Goal: Task Accomplishment & Management: Use online tool/utility

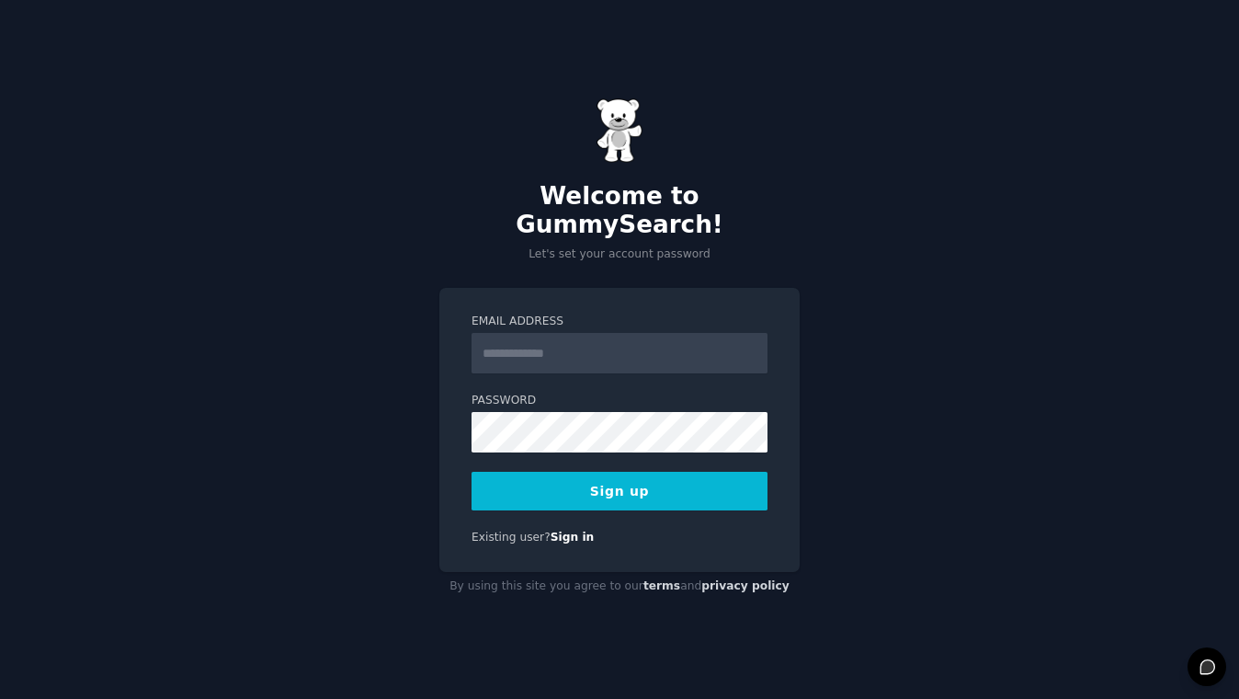
click at [540, 338] on input "Email Address" at bounding box center [620, 353] width 296 height 40
click at [540, 334] on input "Email Address" at bounding box center [620, 353] width 296 height 40
click at [549, 573] on div "By using this site you agree to our terms and privacy policy" at bounding box center [619, 586] width 360 height 29
click at [544, 335] on input "Email Address" at bounding box center [620, 353] width 296 height 40
type input "**********"
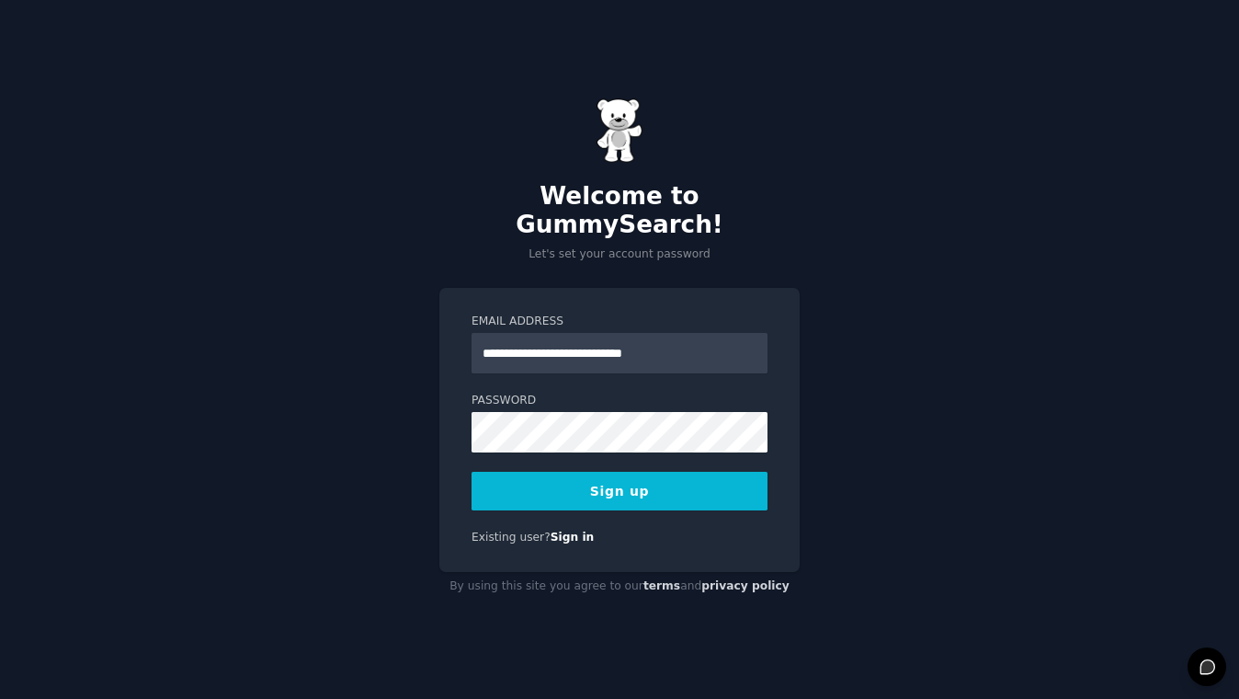
click at [632, 489] on button "Sign up" at bounding box center [620, 491] width 296 height 39
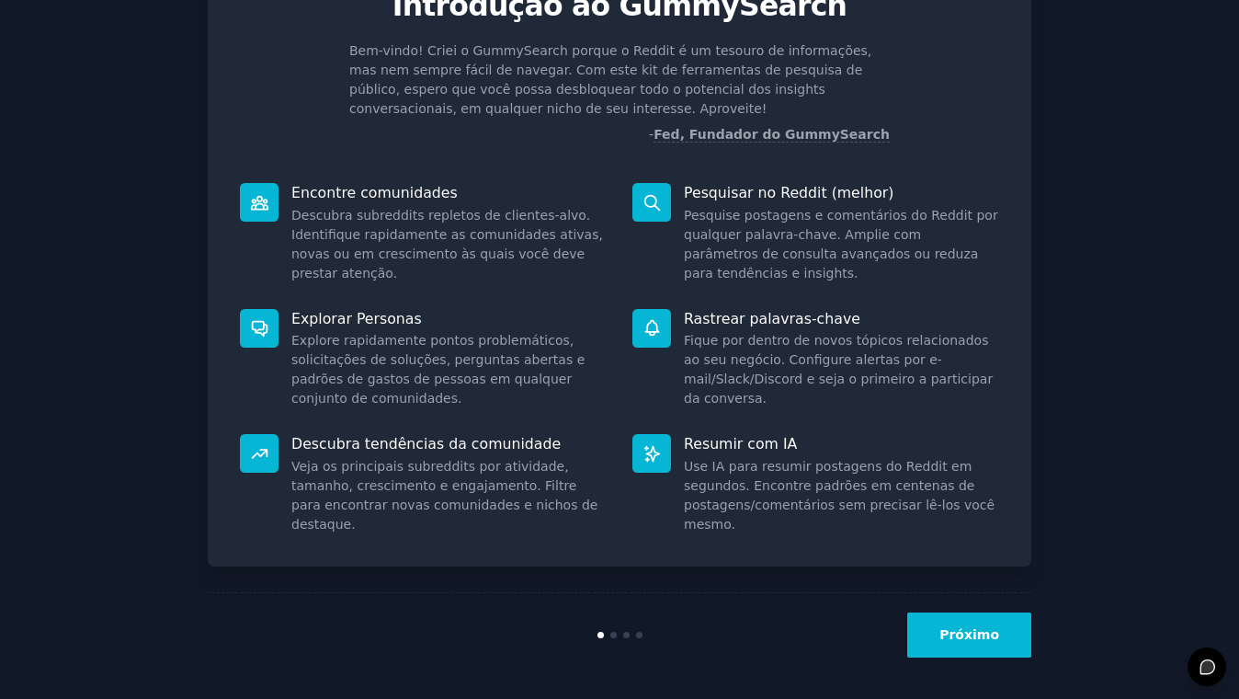
scroll to position [98, 0]
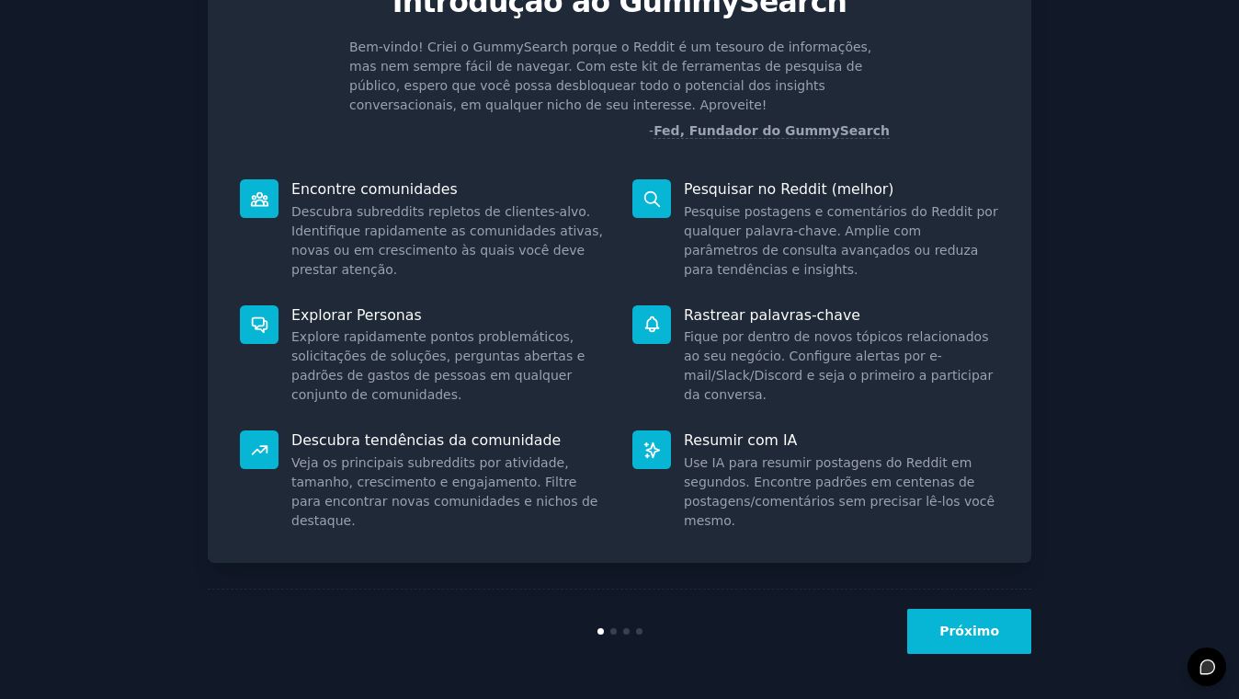
click at [978, 626] on font "Próximo" at bounding box center [969, 630] width 60 height 15
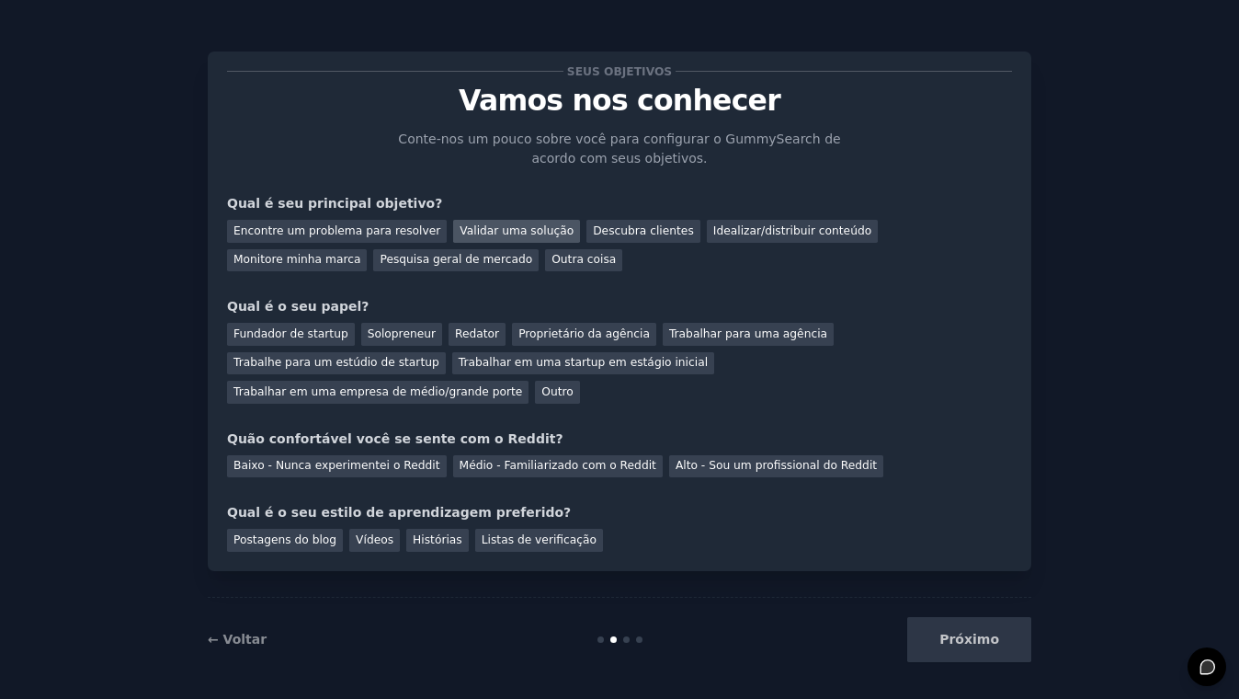
click at [494, 233] on font "Validar uma solução" at bounding box center [517, 230] width 114 height 13
click at [725, 233] on font "Idealizar/distribuir conteúdo" at bounding box center [792, 230] width 158 height 13
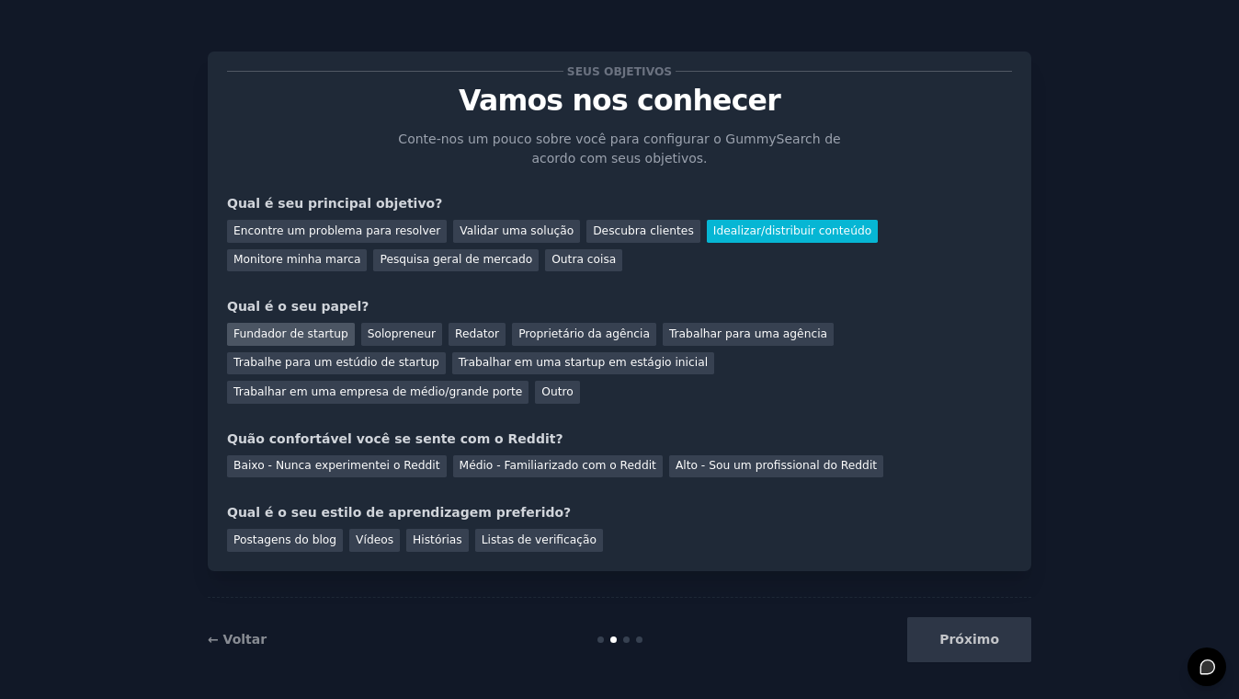
click at [313, 327] on font "Fundador de startup" at bounding box center [290, 333] width 115 height 13
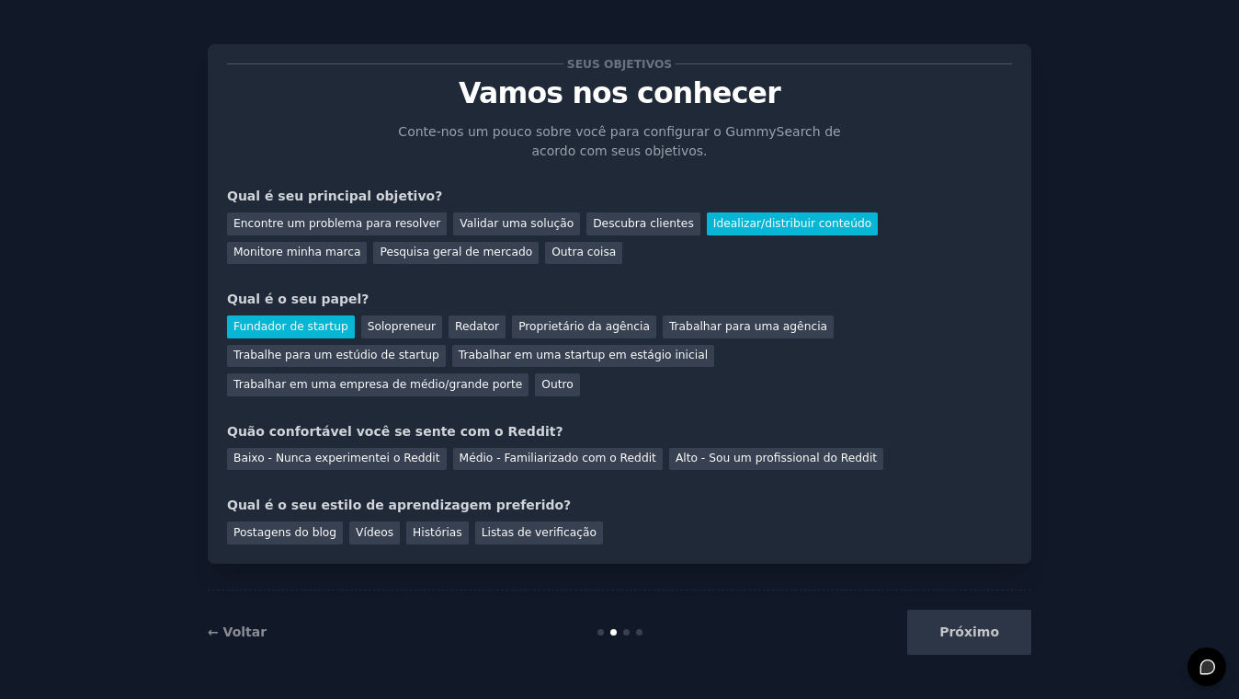
scroll to position [8, 0]
click at [471, 466] on div "Médio - Familiarizado com o Reddit" at bounding box center [558, 458] width 210 height 23
click at [430, 526] on font "Histórias" at bounding box center [438, 531] width 50 height 13
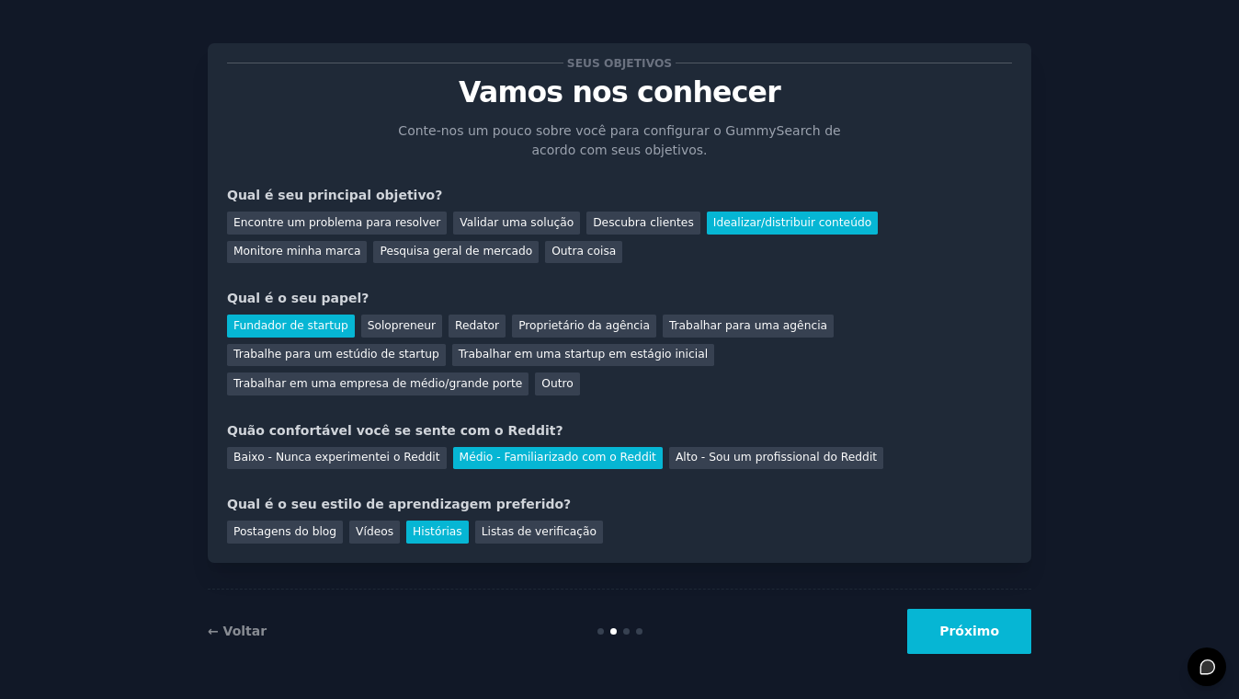
click at [952, 623] on font "Próximo" at bounding box center [969, 630] width 60 height 15
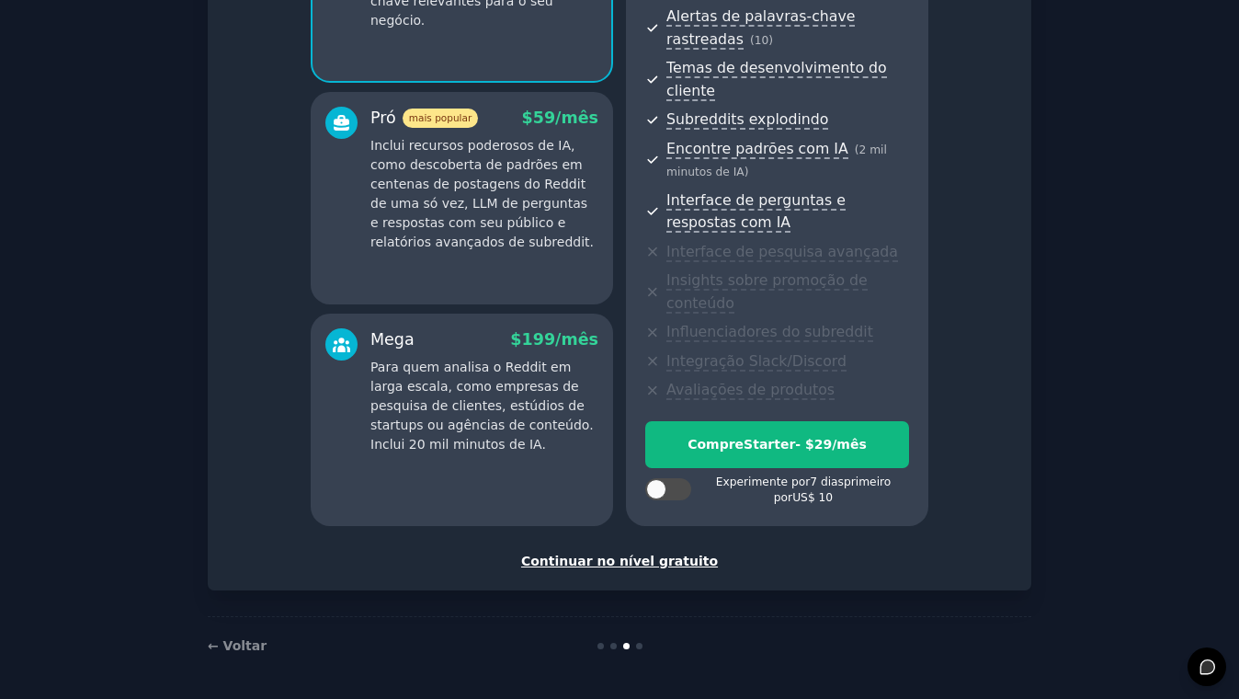
scroll to position [296, 0]
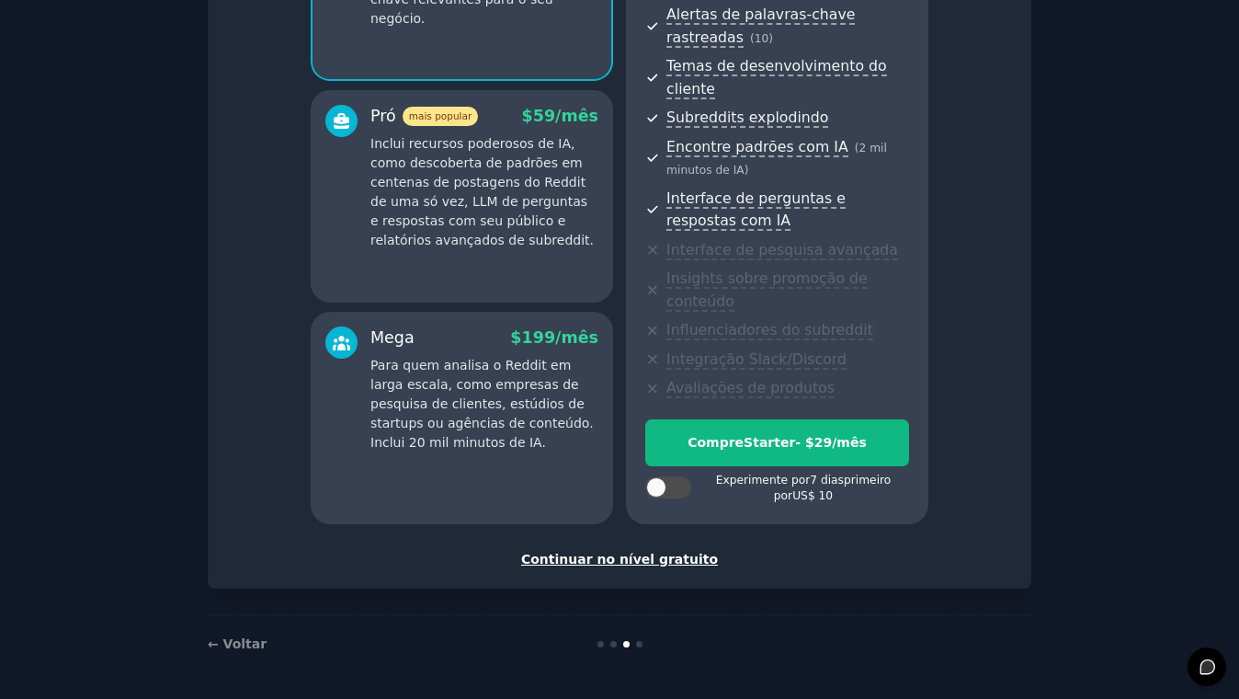
click at [624, 561] on font "Continuar no nível gratuito" at bounding box center [619, 558] width 197 height 15
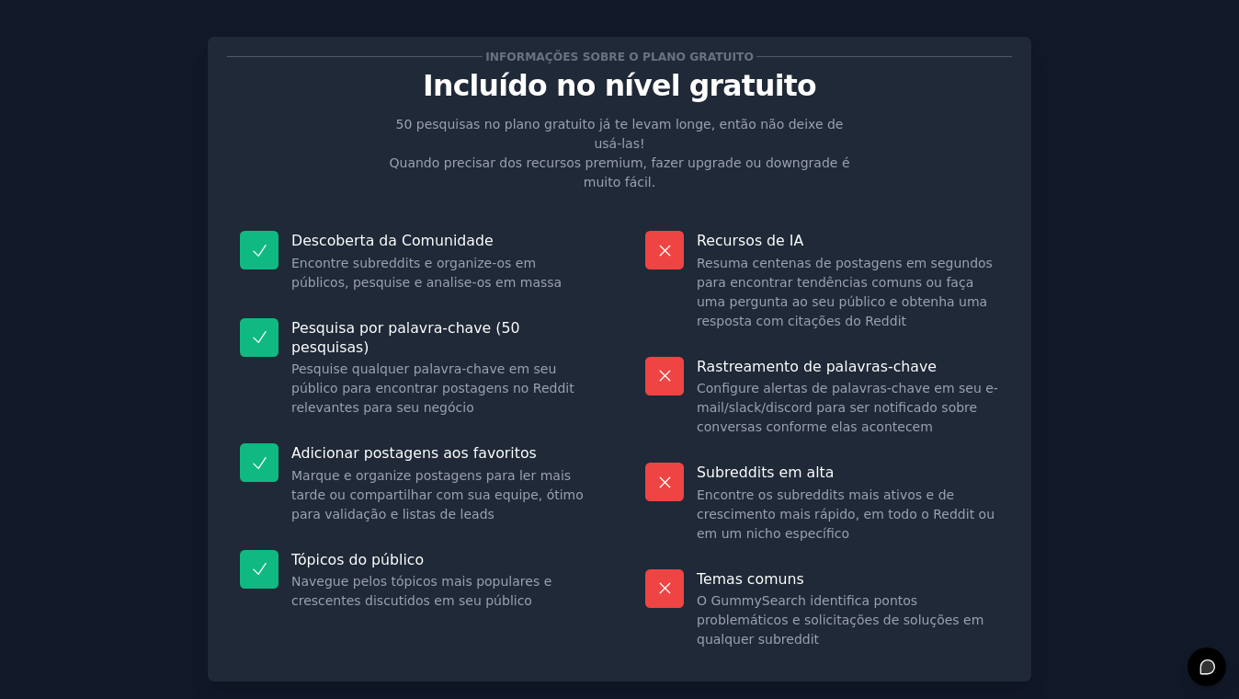
scroll to position [95, 0]
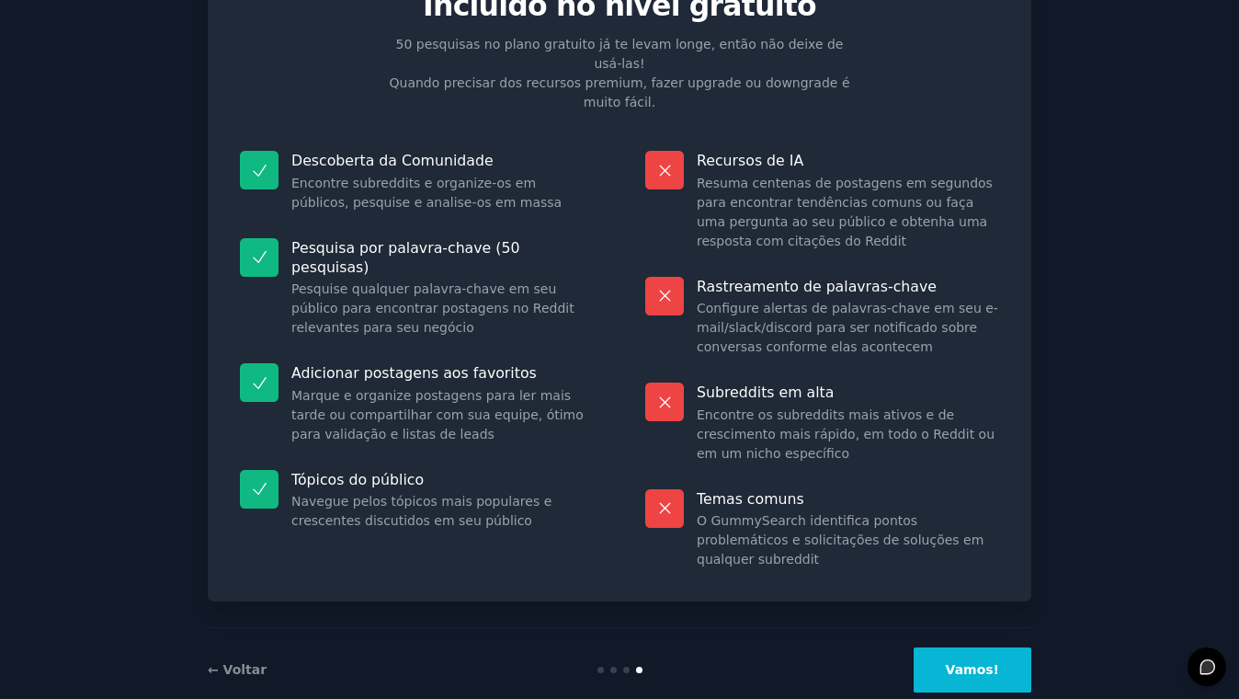
click at [965, 662] on font "Vamos!" at bounding box center [972, 669] width 53 height 15
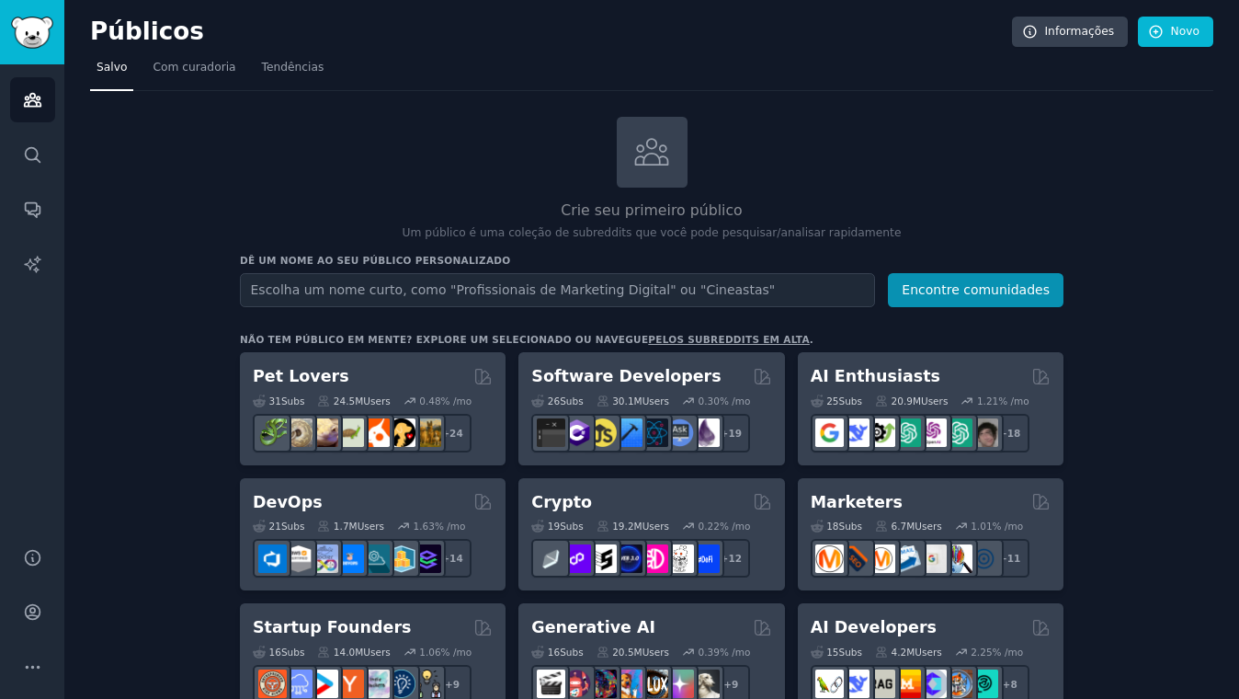
click at [370, 294] on input "text" at bounding box center [557, 290] width 635 height 34
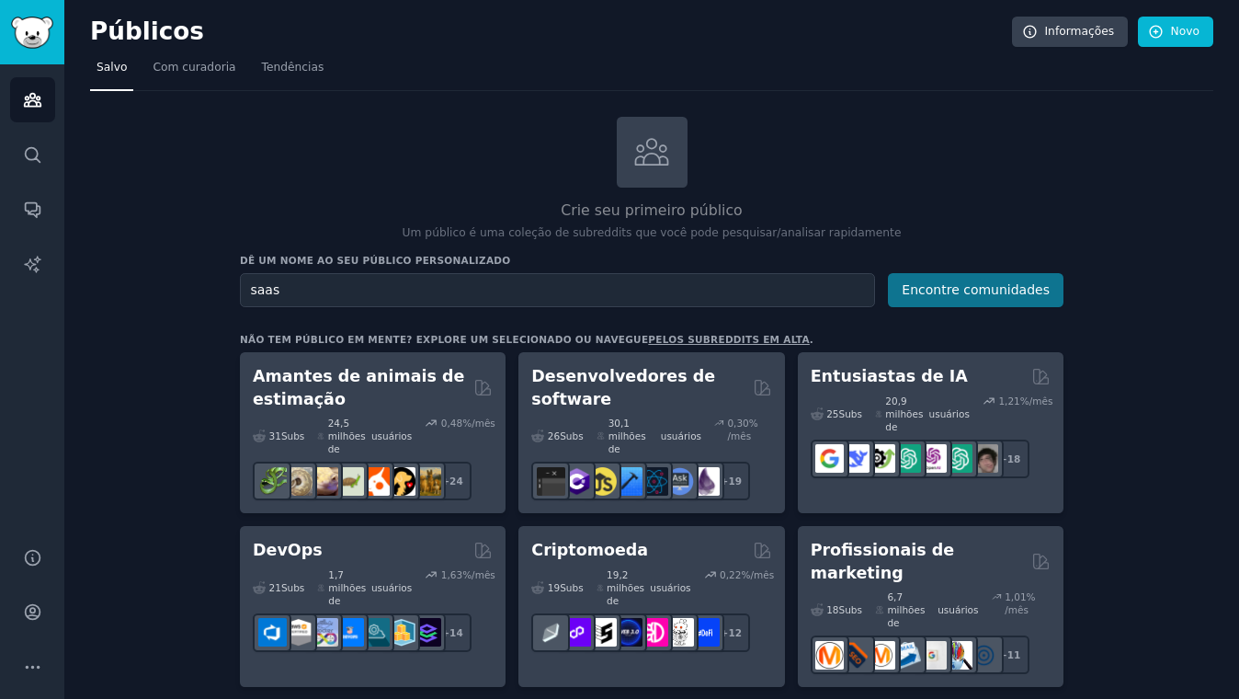
type input "saas"
click at [955, 292] on font "Encontre comunidades" at bounding box center [976, 289] width 148 height 15
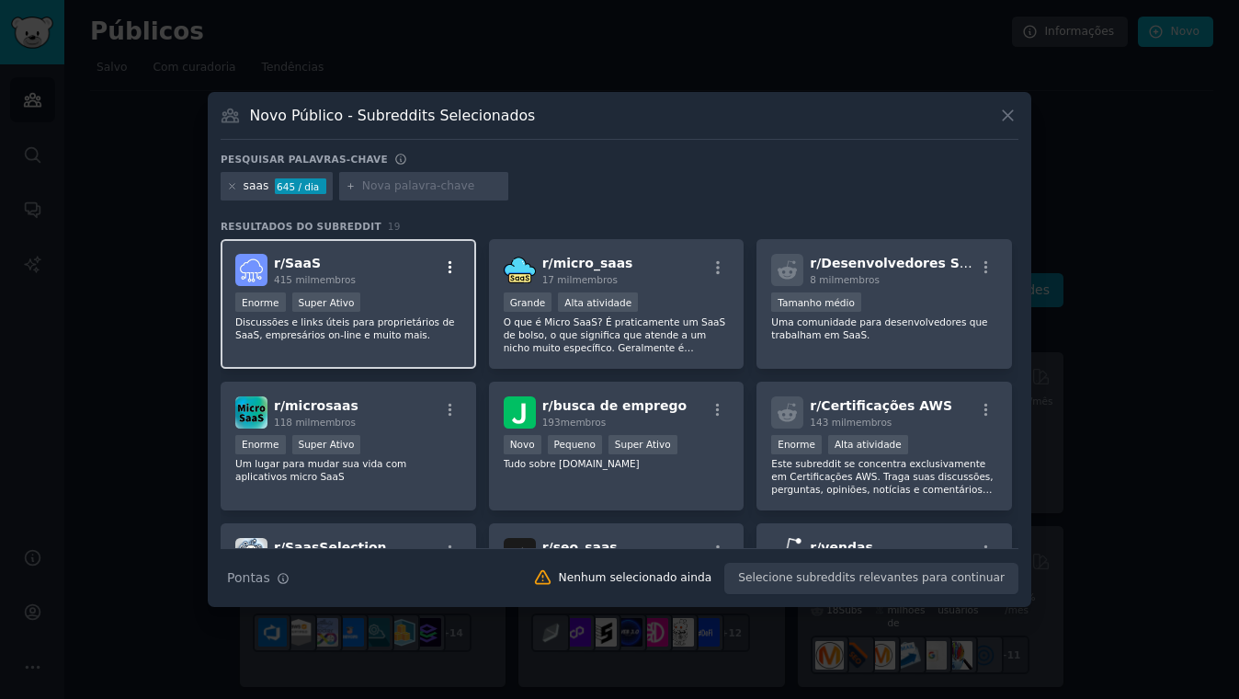
click at [448, 266] on icon "button" at bounding box center [450, 267] width 17 height 17
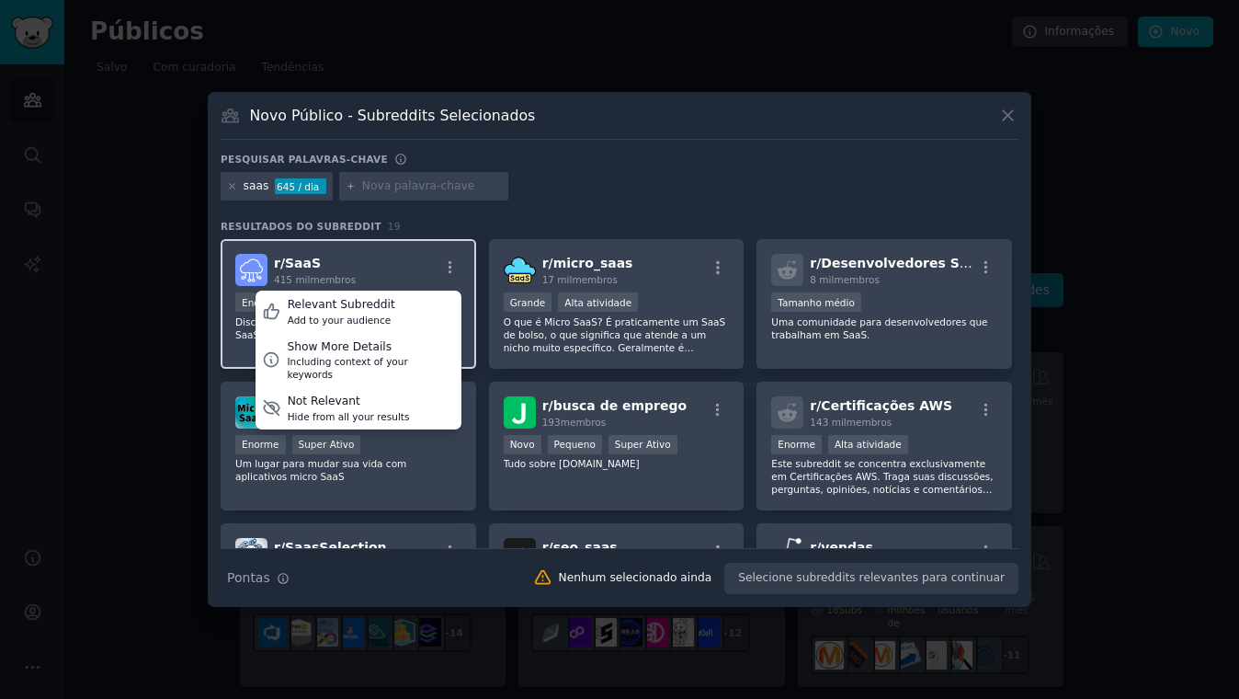
click at [362, 268] on div "r/ SaaS 415 mil membros Relevant Subreddit Add to your audience Show More Detai…" at bounding box center [348, 270] width 226 height 32
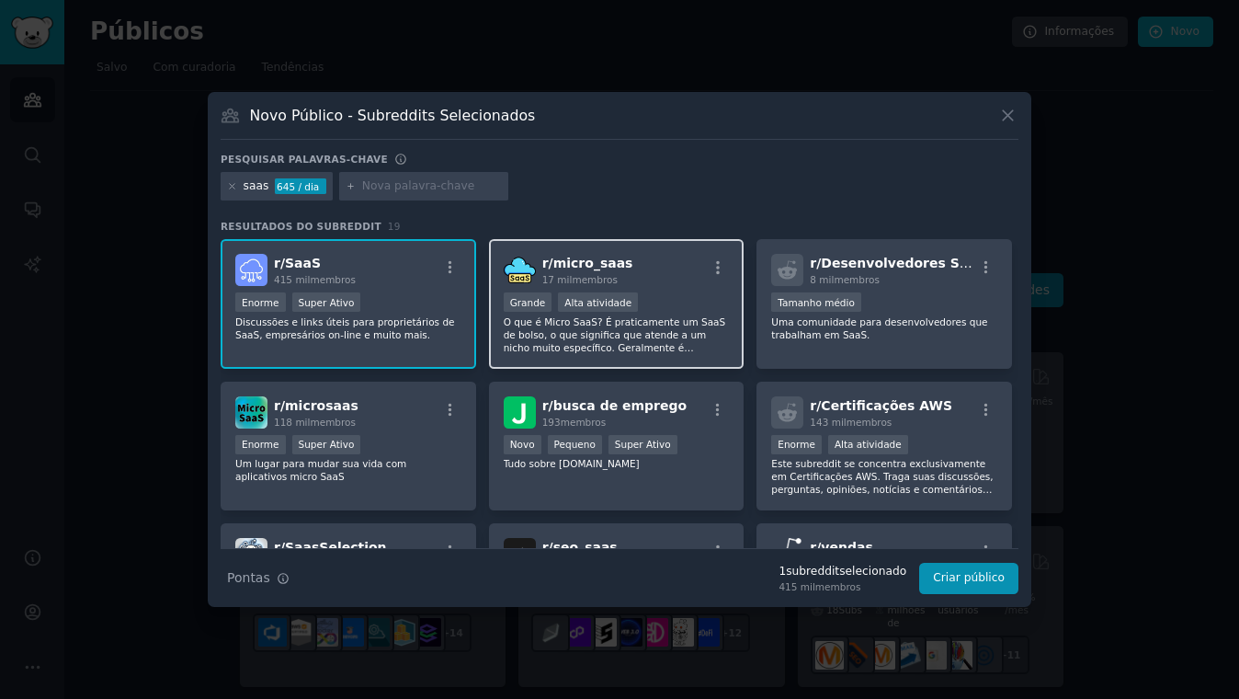
click at [582, 290] on div "r/ micro_saas 17 mil membros >= 80º percentil para envios / dia Grande Alta ati…" at bounding box center [617, 304] width 256 height 130
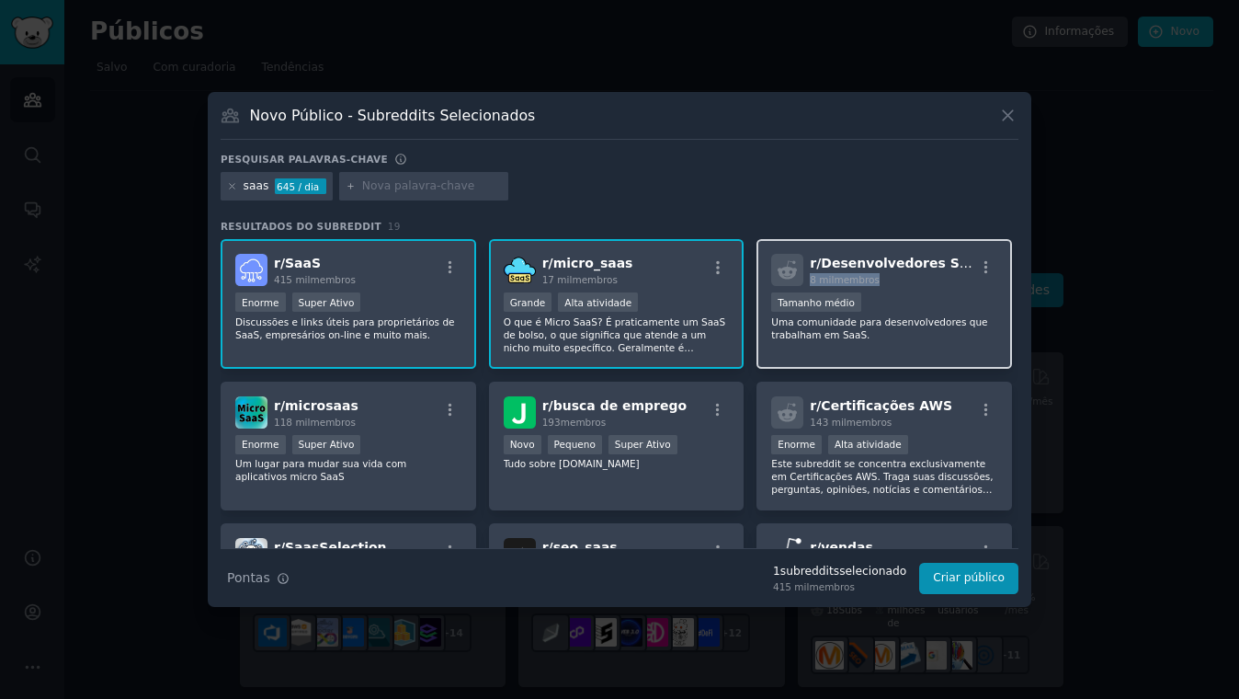
click at [903, 273] on div "8 mil membros" at bounding box center [892, 279] width 165 height 13
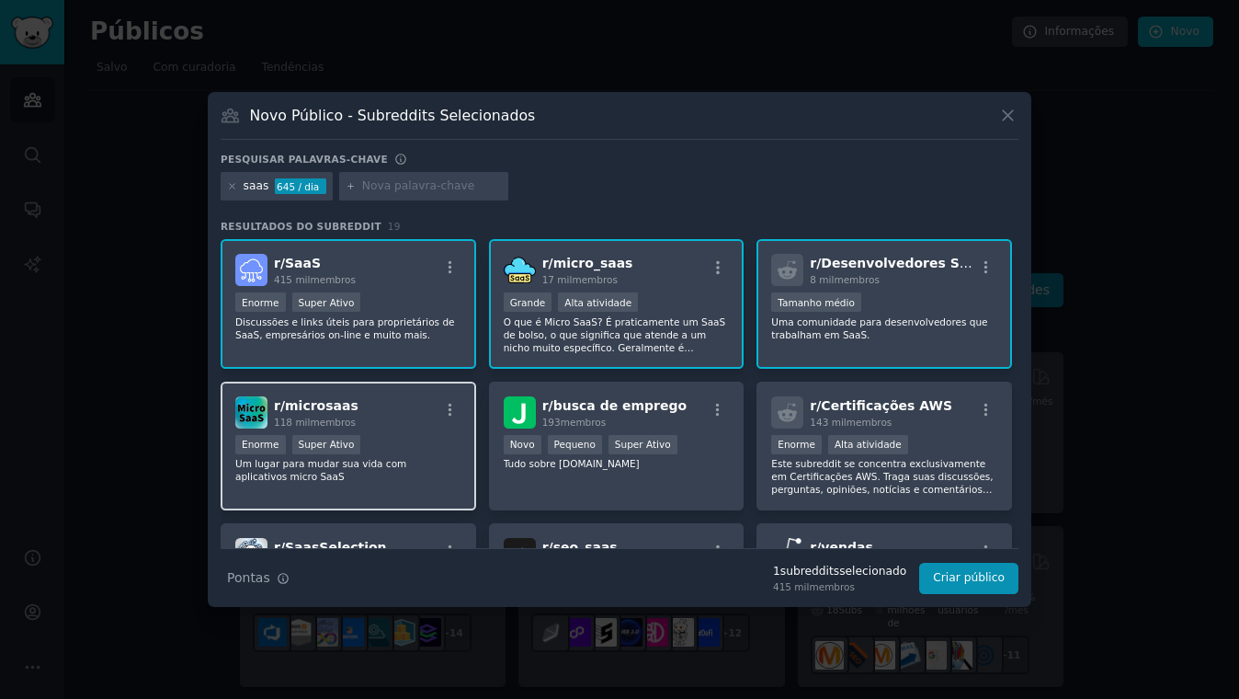
click at [410, 428] on div "r/ microsaas 118 mil membros Enorme Super Ativo Um lugar para mudar sua vida co…" at bounding box center [349, 446] width 256 height 130
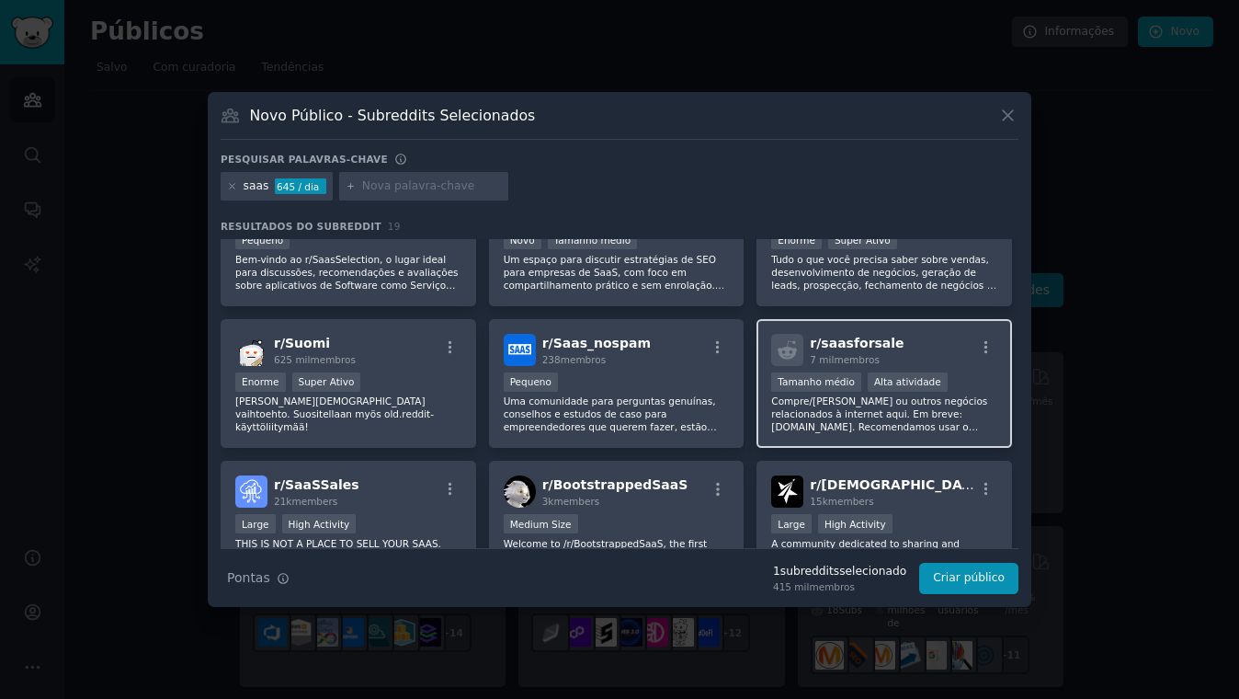
scroll to position [363, 0]
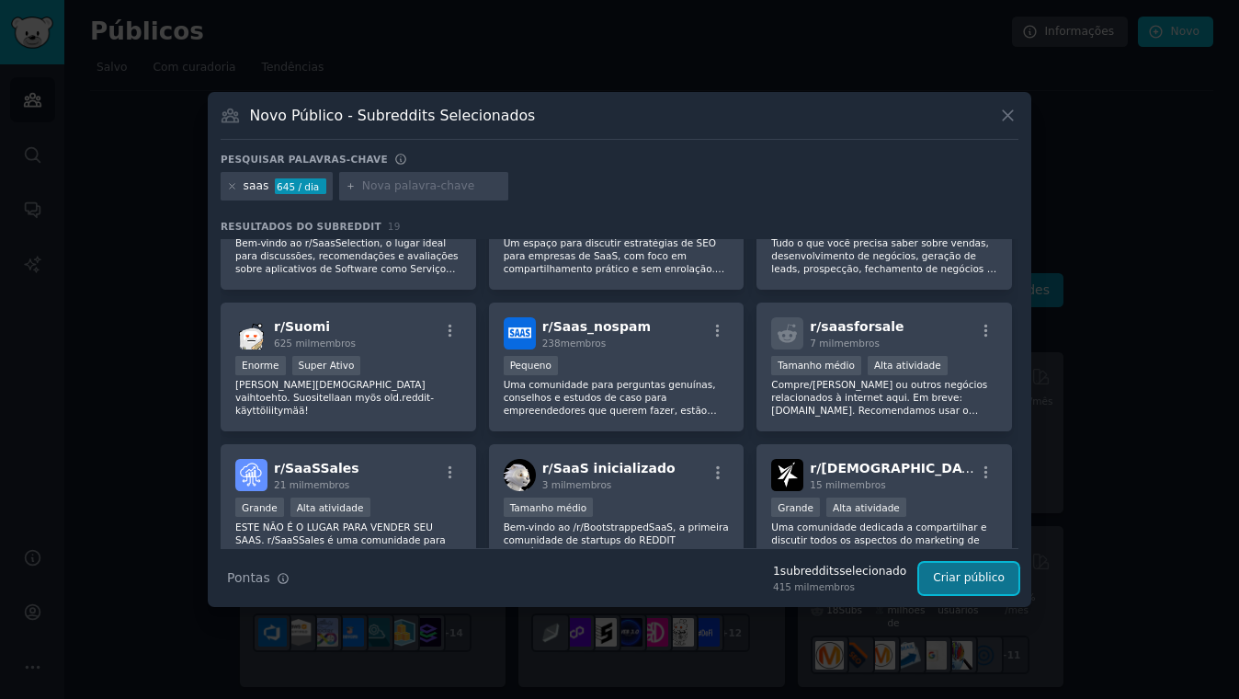
click at [1007, 583] on button "Criar público" at bounding box center [968, 578] width 99 height 31
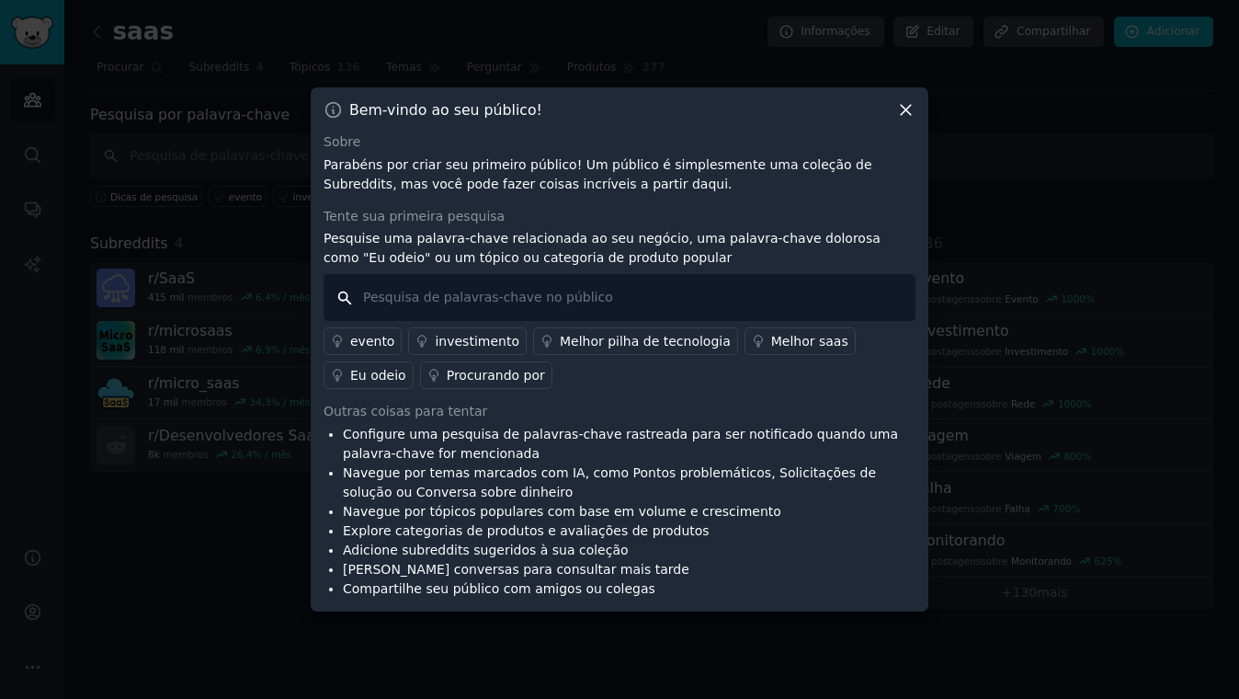
click at [475, 301] on input "text" at bounding box center [620, 297] width 592 height 47
click at [907, 115] on icon at bounding box center [905, 109] width 19 height 19
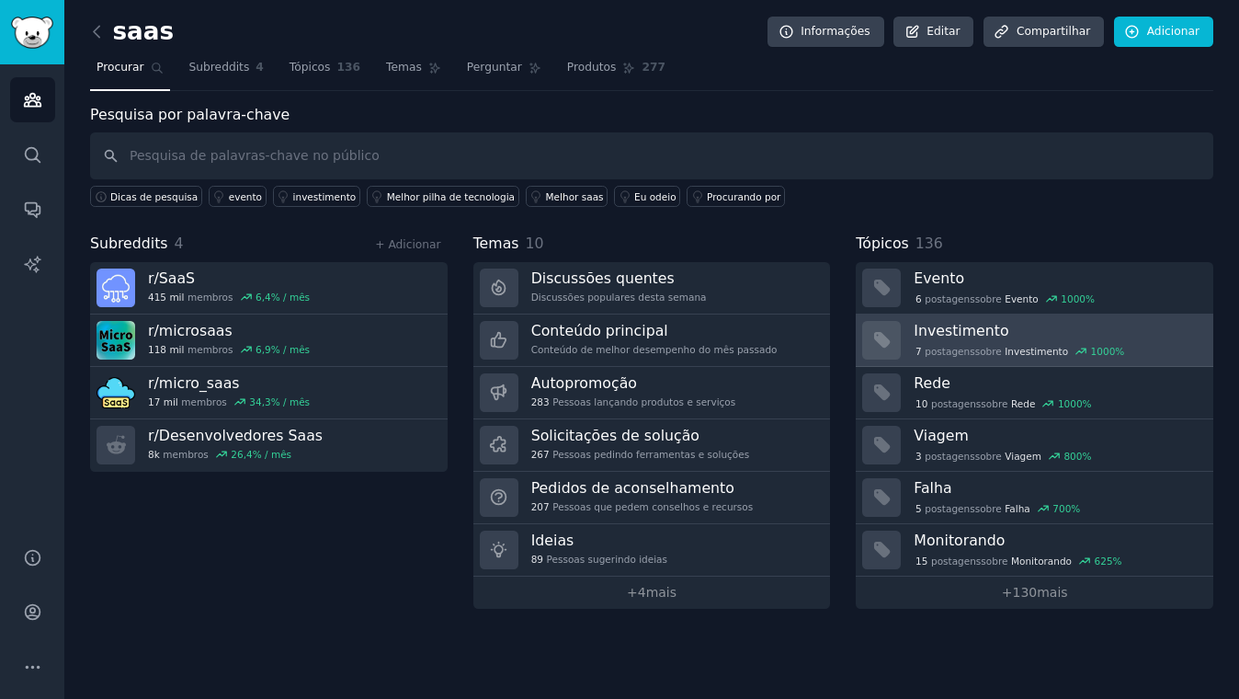
click at [1033, 333] on h3 "Investimento" at bounding box center [1057, 330] width 287 height 19
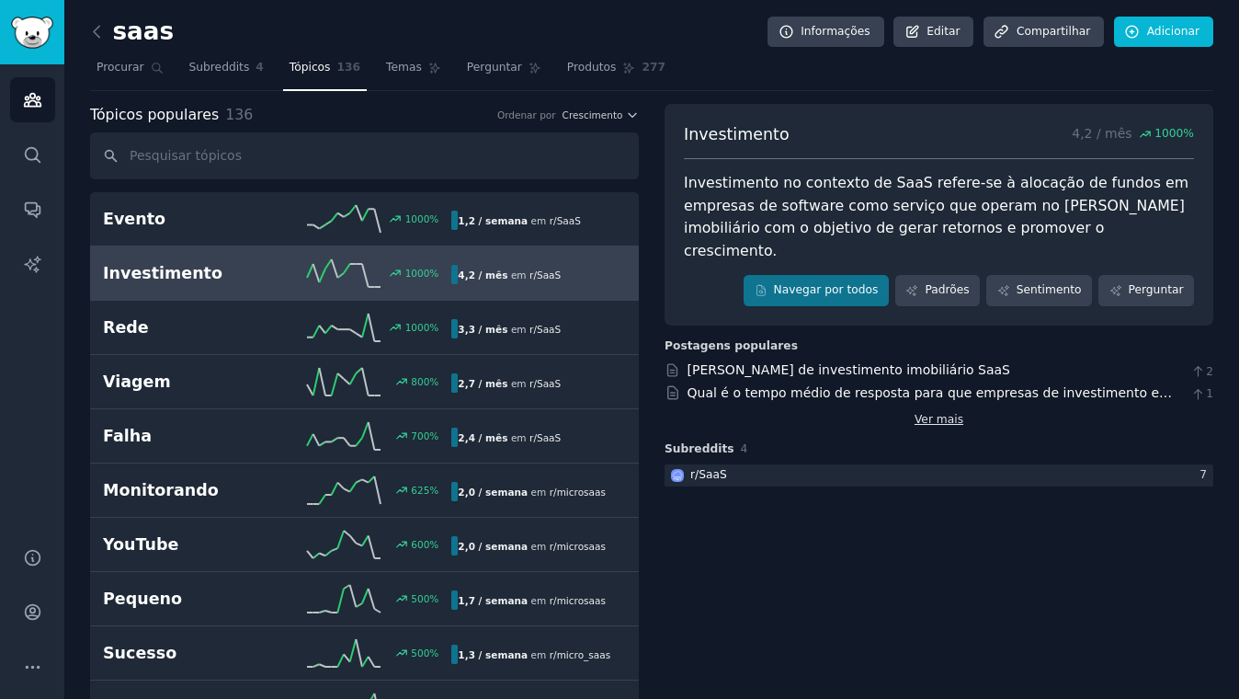
click at [938, 413] on font "Ver mais" at bounding box center [939, 419] width 49 height 13
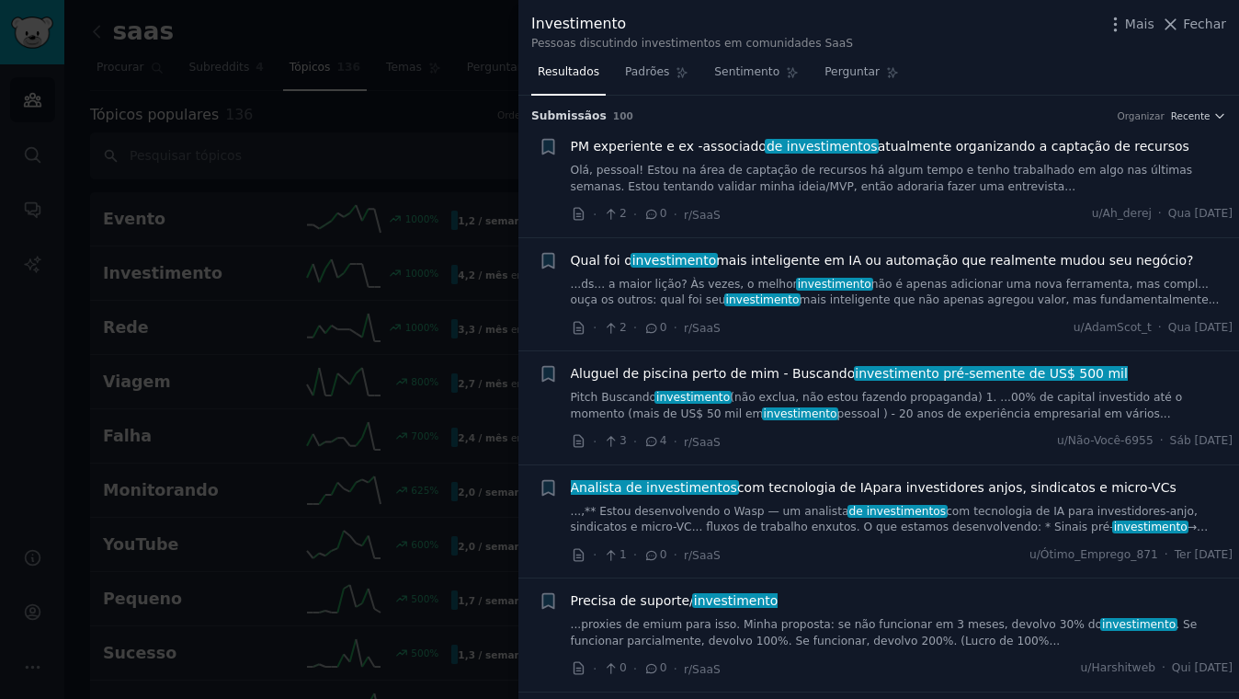
click at [239, 225] on div at bounding box center [619, 349] width 1239 height 699
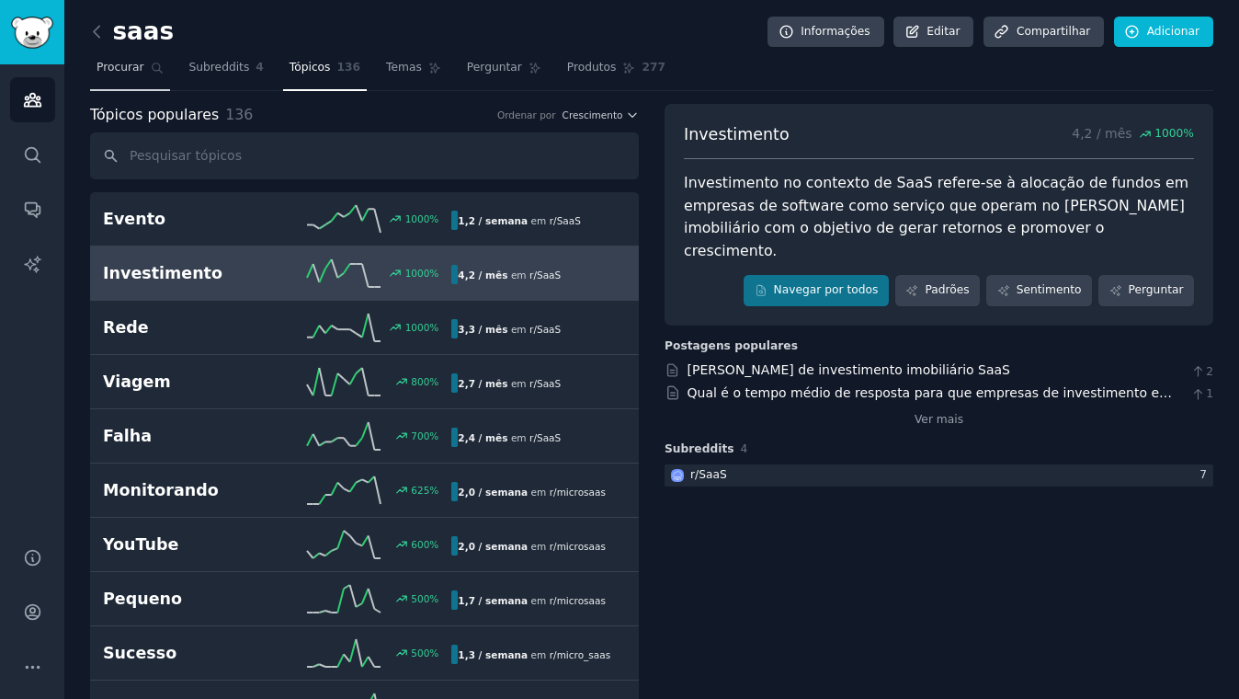
click at [130, 76] on link "Procurar" at bounding box center [130, 72] width 80 height 38
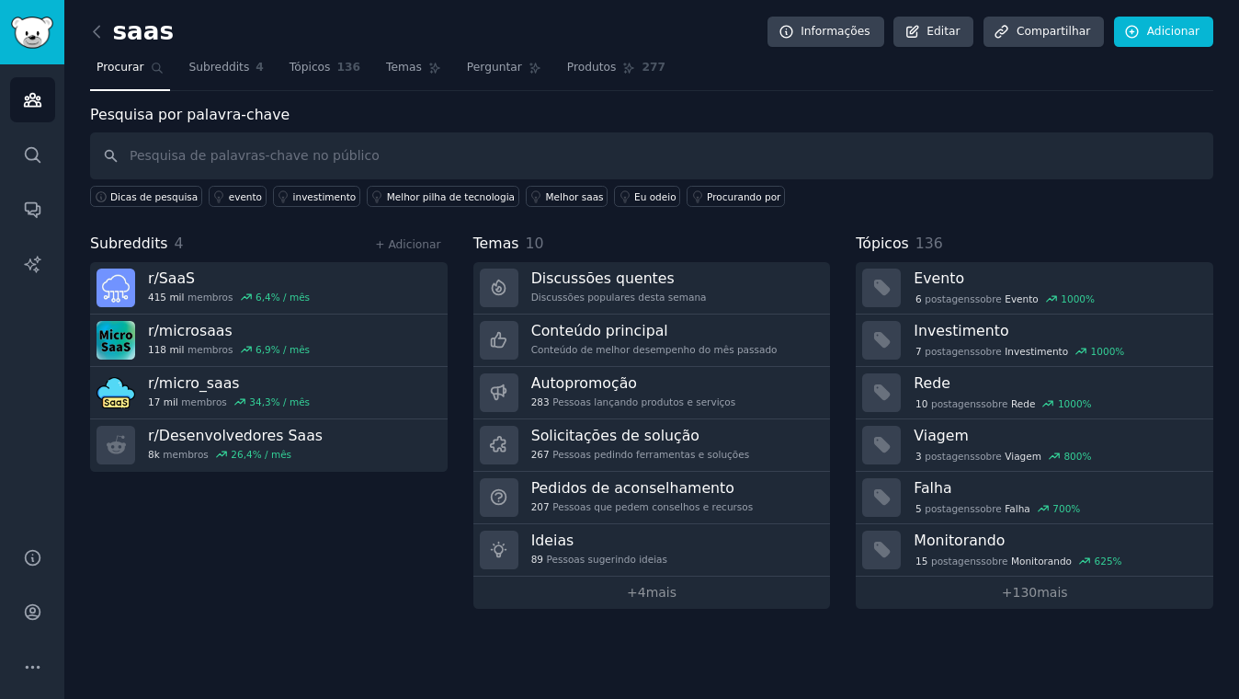
click at [251, 142] on input "text" at bounding box center [651, 155] width 1123 height 47
type input "greenrock"
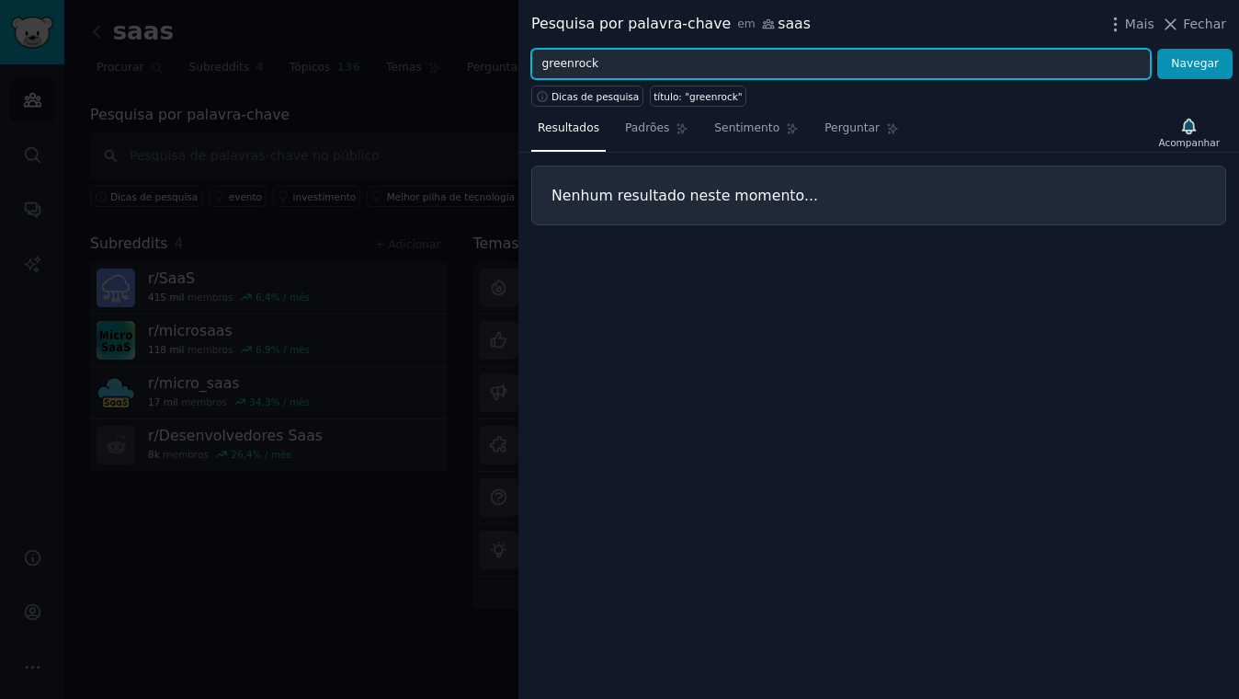
click at [574, 63] on input "greenrock" at bounding box center [840, 64] width 619 height 31
type input "green rock"
click at [1157, 49] on button "Navegar" at bounding box center [1194, 64] width 75 height 31
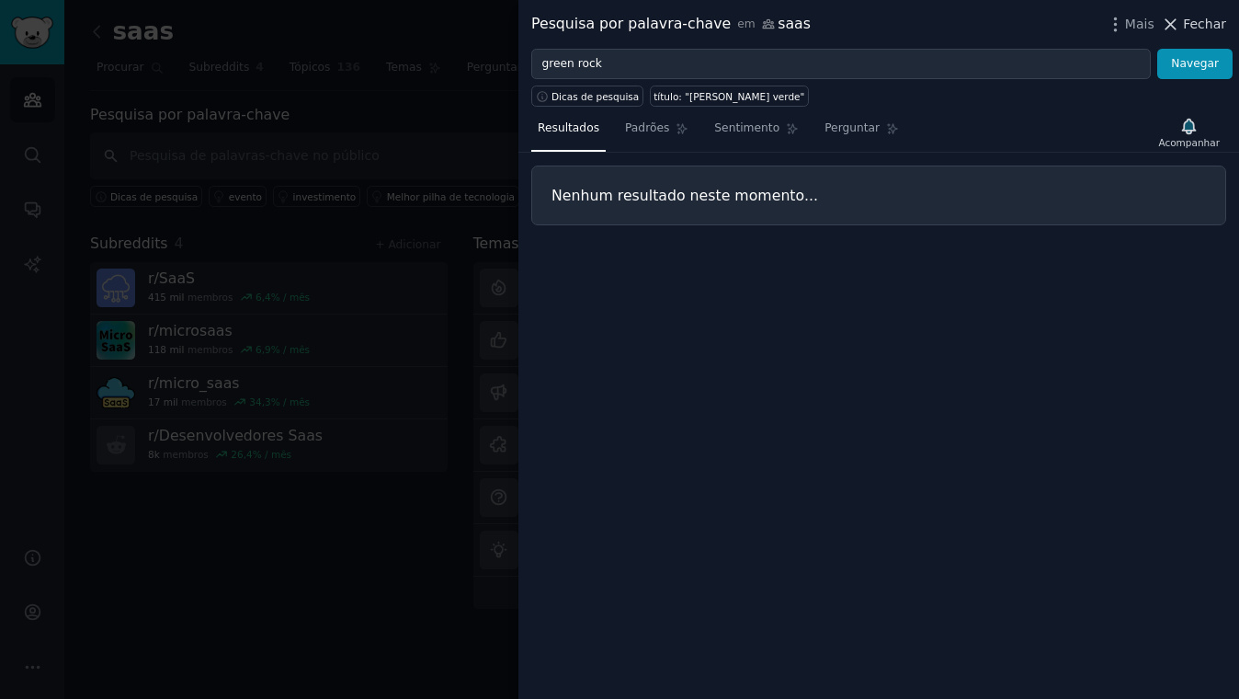
click at [1188, 24] on font "Fechar" at bounding box center [1204, 24] width 43 height 15
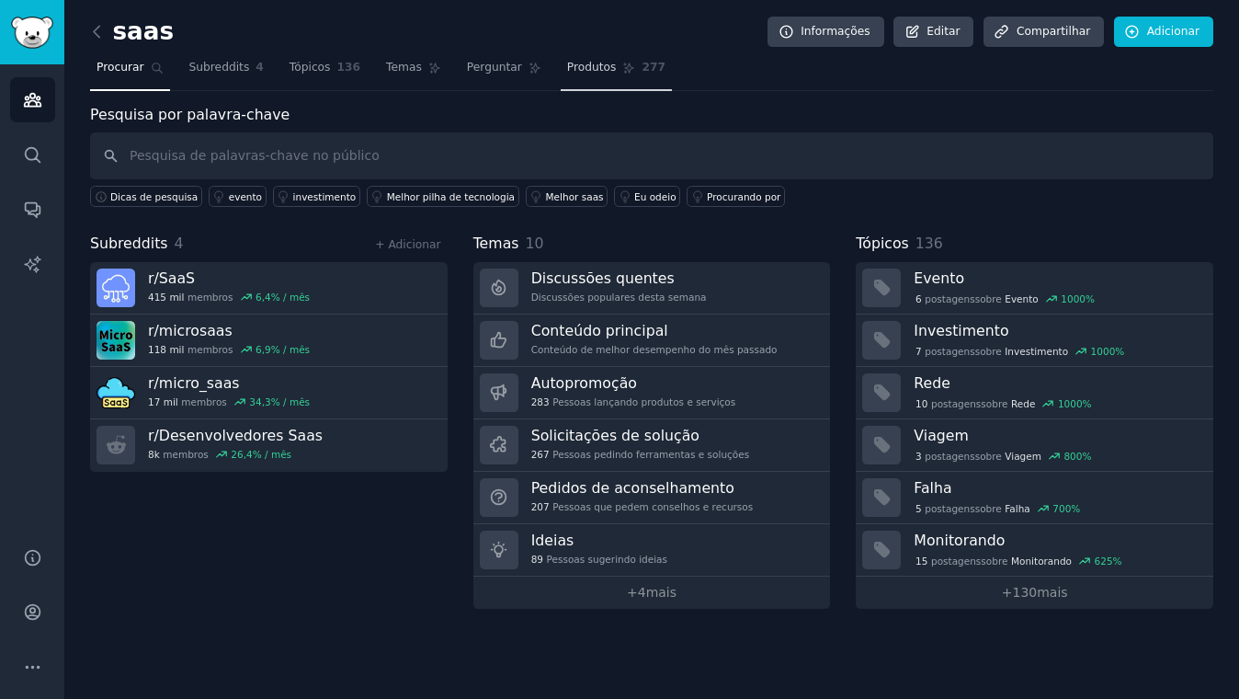
click at [603, 74] on span "Produtos" at bounding box center [592, 68] width 50 height 17
